Goal: Find specific page/section: Find specific page/section

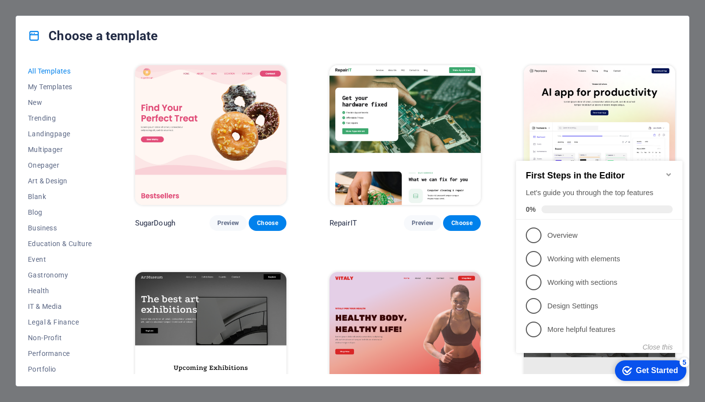
click at [670, 170] on icon "Minimize checklist" at bounding box center [669, 174] width 8 height 8
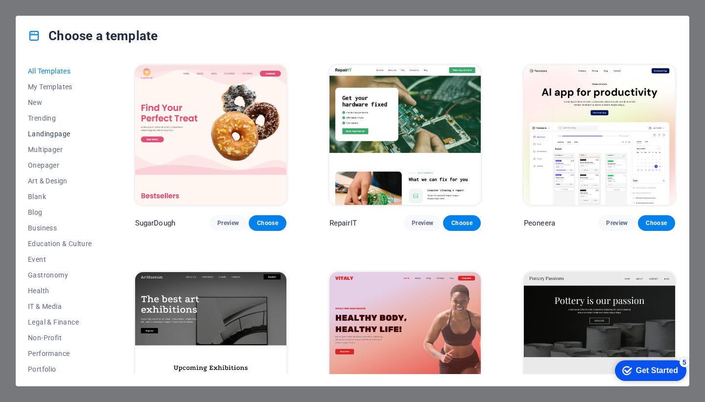
click at [40, 129] on button "Landingpage" at bounding box center [60, 134] width 64 height 16
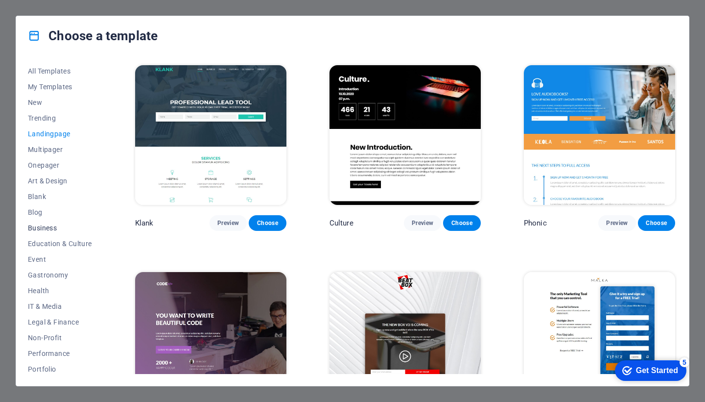
click at [40, 235] on button "Business" at bounding box center [60, 228] width 64 height 16
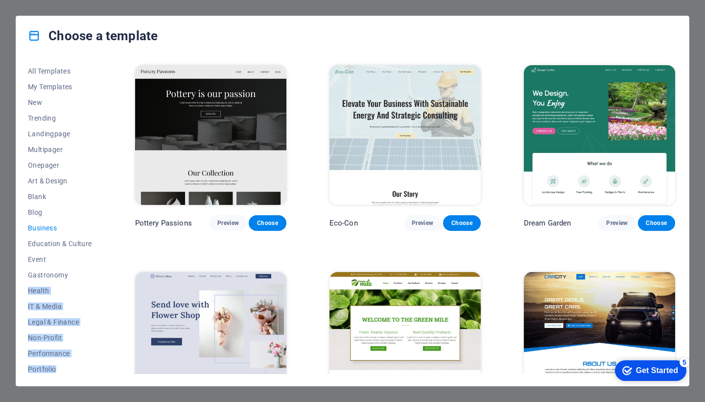
drag, startPoint x: 106, startPoint y: 276, endPoint x: 103, endPoint y: 375, distance: 99.0
click at [103, 375] on div "All Templates My Templates New Trending Landingpage Multipager Onepager Art & D…" at bounding box center [352, 220] width 673 height 330
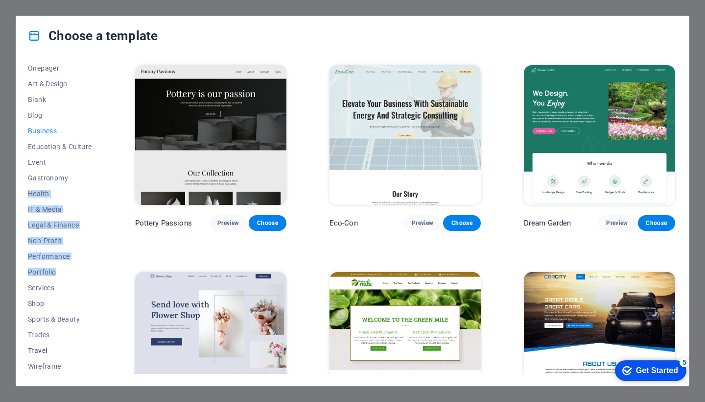
click at [78, 356] on button "Travel" at bounding box center [60, 350] width 64 height 16
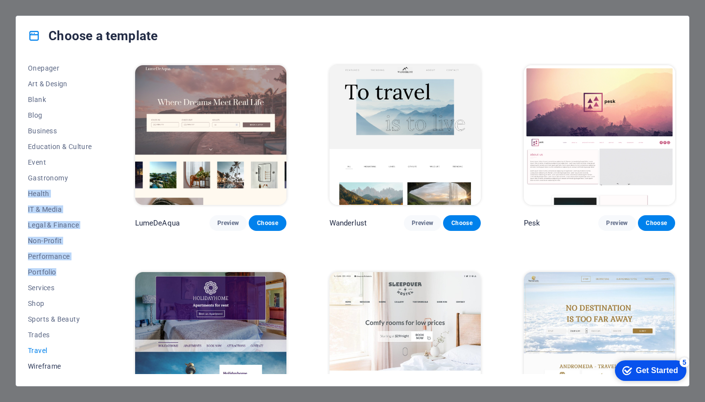
click at [55, 361] on button "Wireframe" at bounding box center [60, 366] width 64 height 16
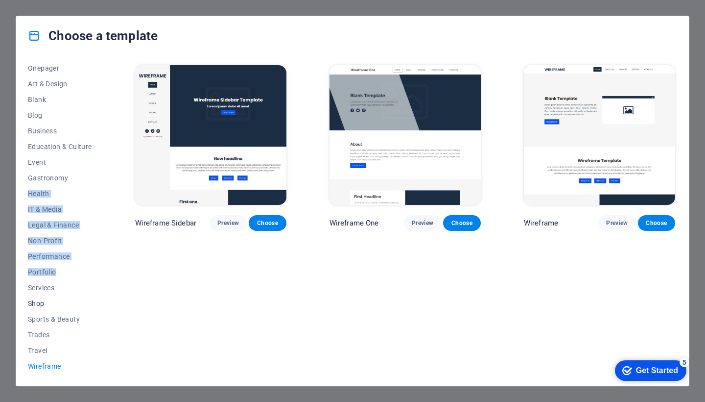
click at [42, 302] on span "Shop" at bounding box center [60, 303] width 64 height 8
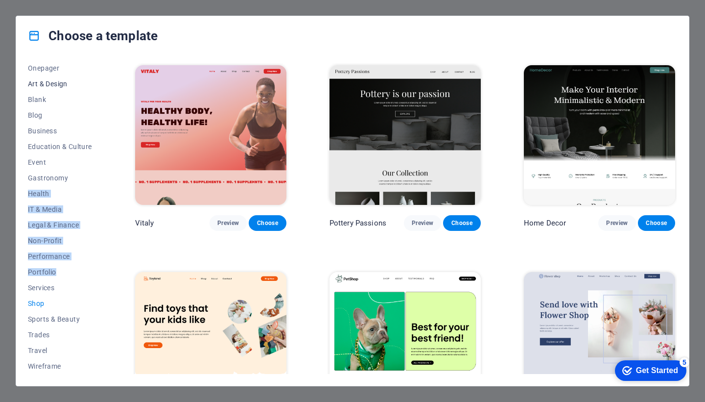
click at [45, 85] on span "Art & Design" at bounding box center [60, 84] width 64 height 8
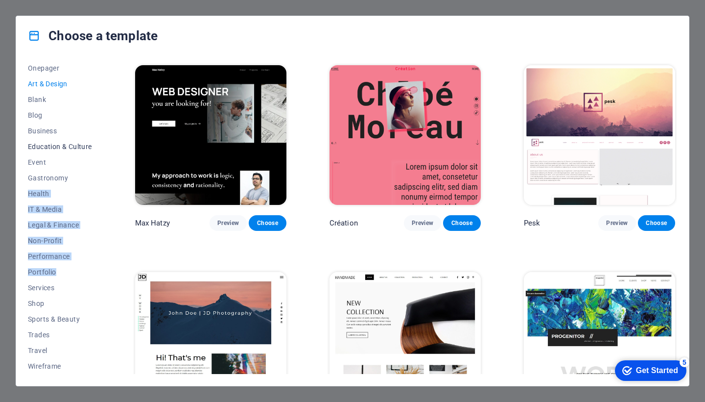
click at [51, 145] on span "Education & Culture" at bounding box center [60, 147] width 64 height 8
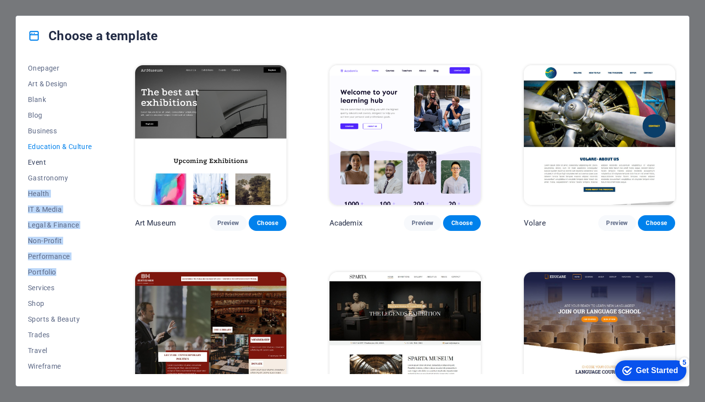
click at [39, 169] on button "Event" at bounding box center [60, 162] width 64 height 16
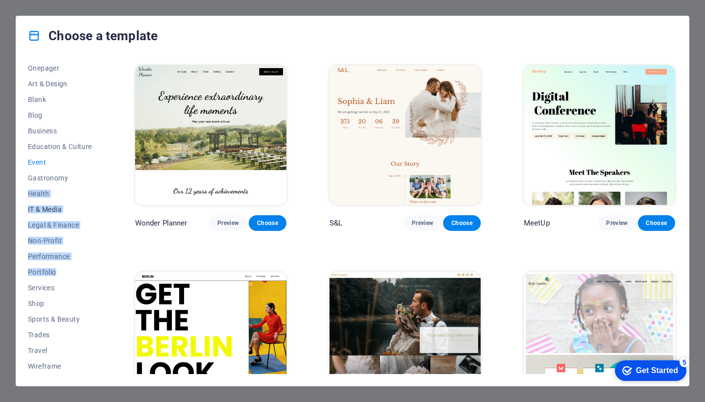
click at [49, 205] on span "IT & Media" at bounding box center [60, 209] width 64 height 8
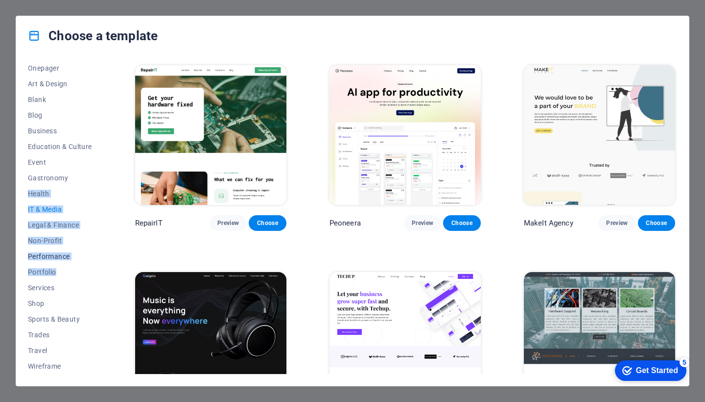
click at [46, 251] on button "Performance" at bounding box center [60, 256] width 64 height 16
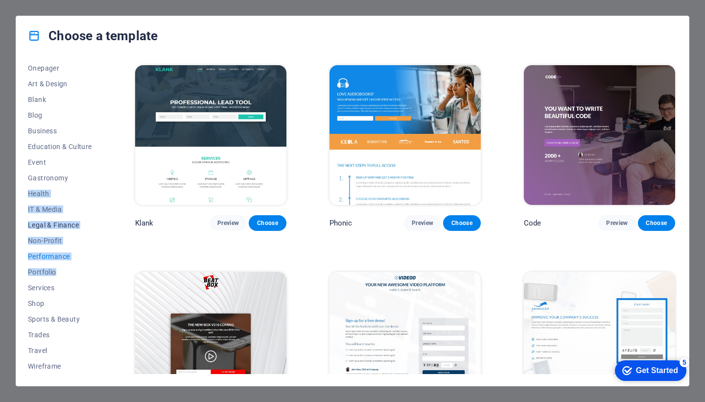
click at [48, 228] on span "Legal & Finance" at bounding box center [60, 225] width 64 height 8
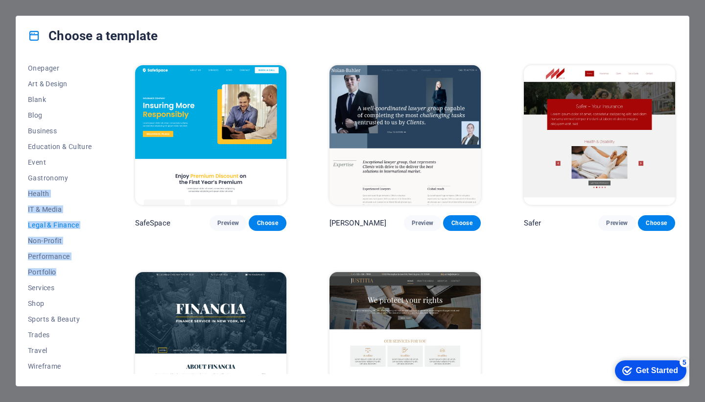
click at [639, 362] on div "checkmark Get Started 5" at bounding box center [651, 370] width 72 height 21
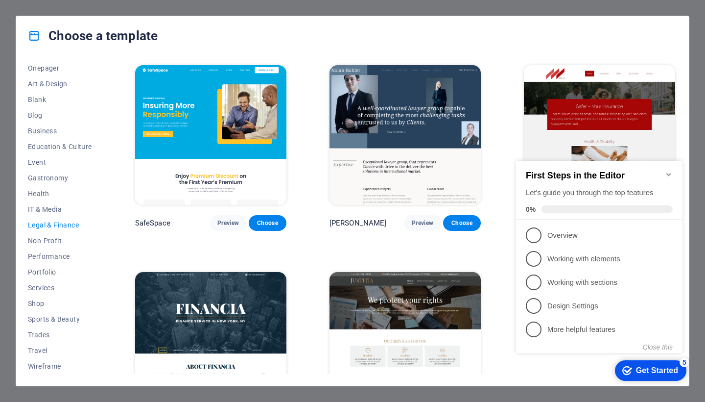
click at [658, 24] on div "Choose a template" at bounding box center [352, 35] width 673 height 39
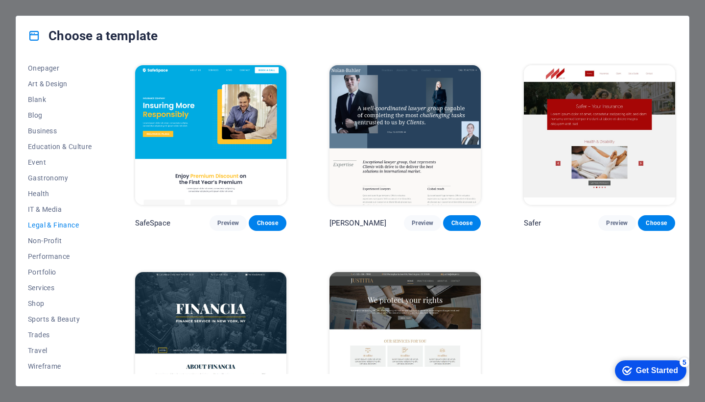
click at [39, 12] on div "Choose a template All Templates My Templates New Trending Landingpage Multipage…" at bounding box center [352, 201] width 705 height 402
